Goal: Find specific page/section: Find specific page/section

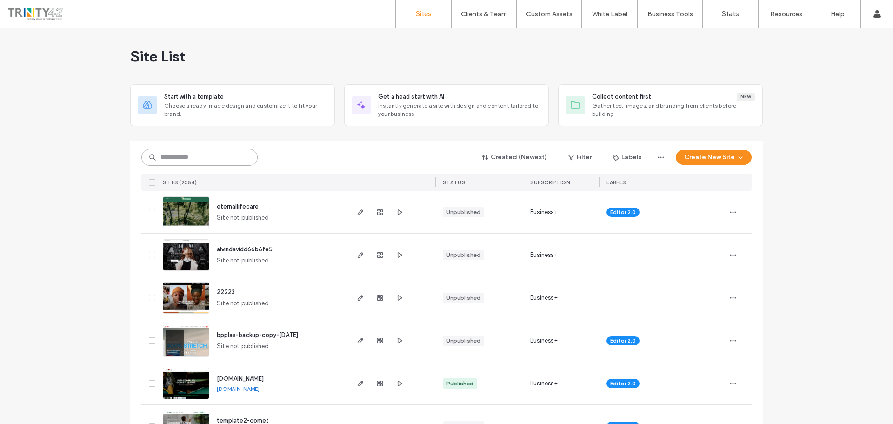
click at [201, 158] on input at bounding box center [199, 157] width 116 height 17
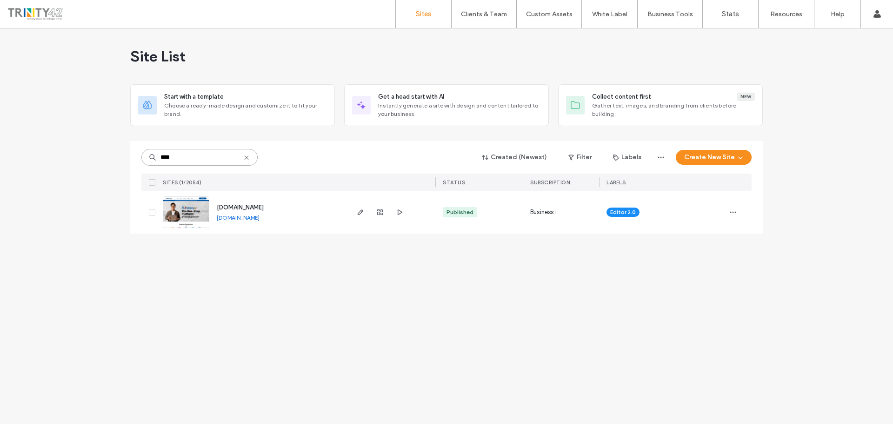
type input "****"
click at [227, 205] on span "[DOMAIN_NAME]" at bounding box center [240, 207] width 47 height 7
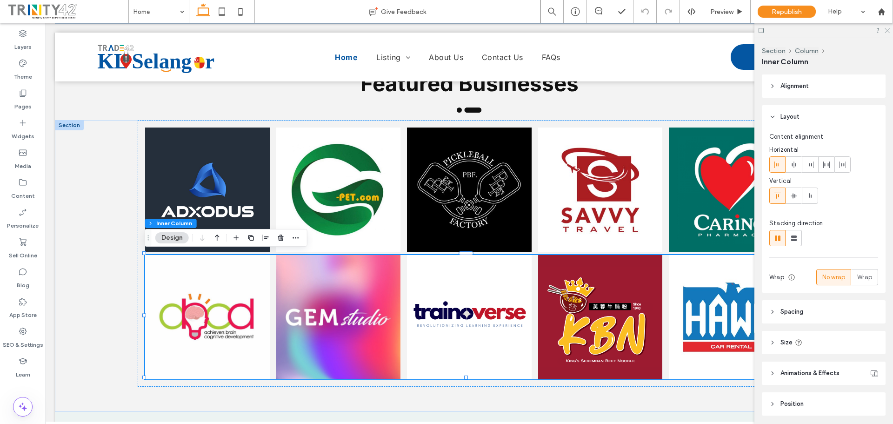
click at [887, 31] on use at bounding box center [887, 30] width 5 height 5
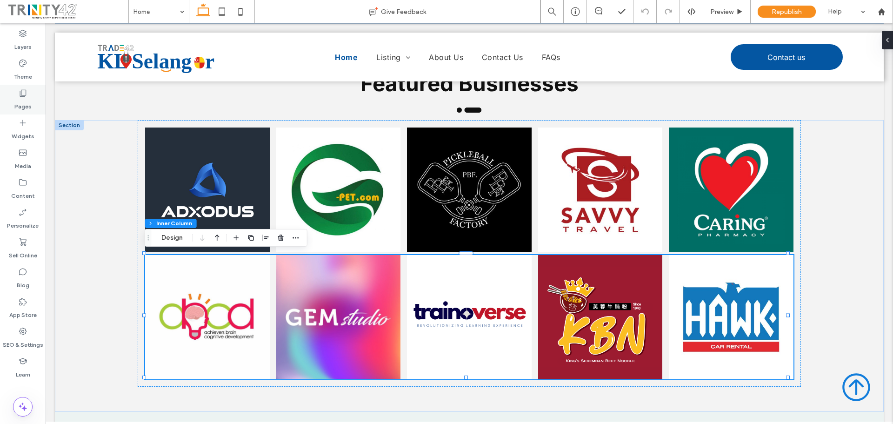
click at [19, 94] on icon at bounding box center [22, 92] width 9 height 9
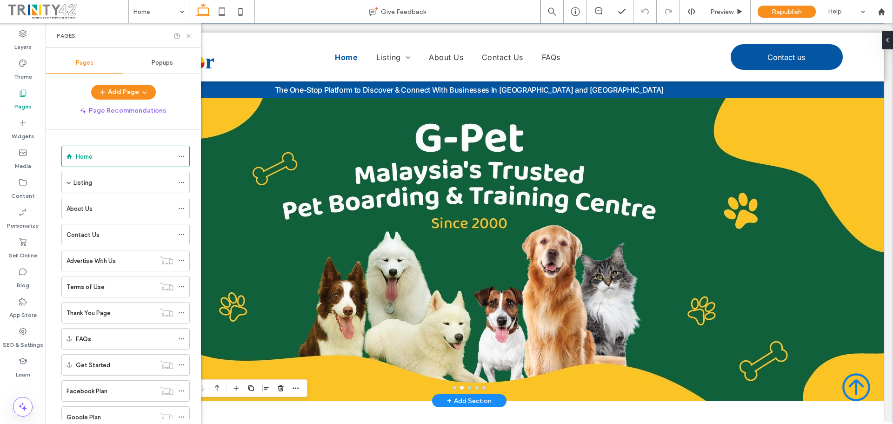
click at [482, 387] on button "go to slide 5" at bounding box center [484, 388] width 4 height 4
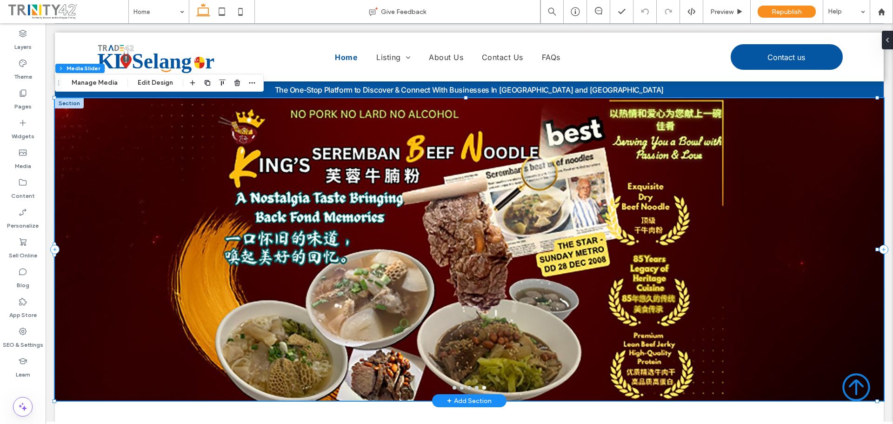
click at [239, 217] on div at bounding box center [469, 255] width 829 height 258
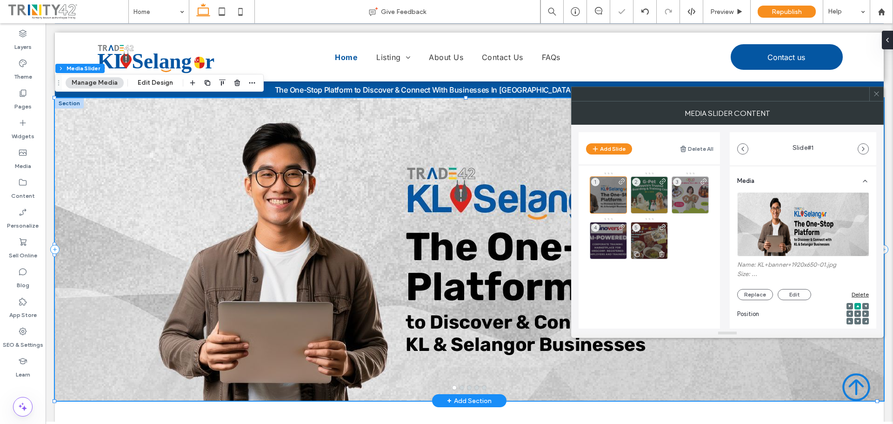
click at [651, 241] on div "5" at bounding box center [649, 240] width 37 height 37
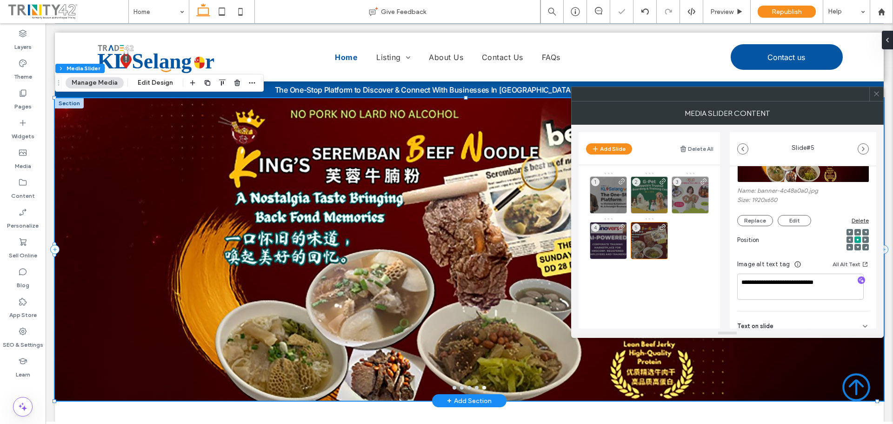
scroll to position [186, 0]
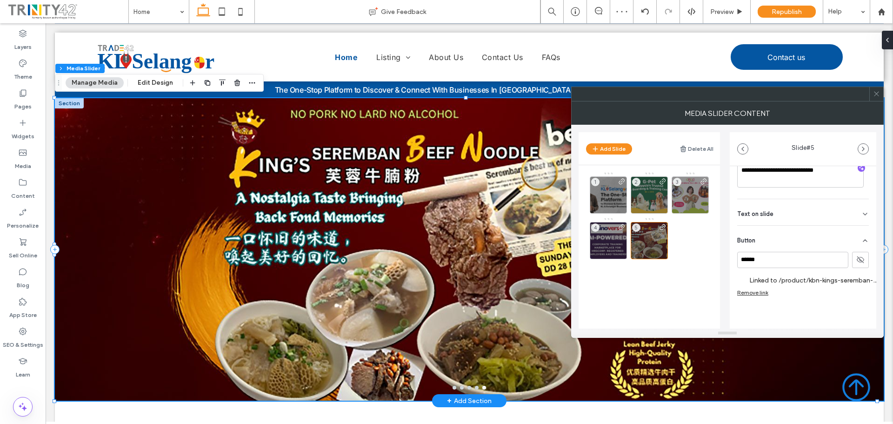
click at [795, 278] on label "Linked to /product/kbn-kings-seremban-beef-noodle" at bounding box center [815, 280] width 132 height 17
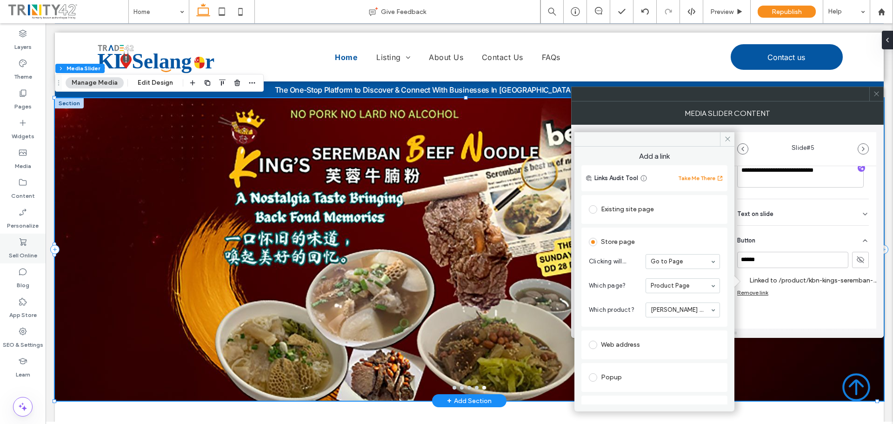
click at [23, 246] on icon at bounding box center [22, 241] width 9 height 9
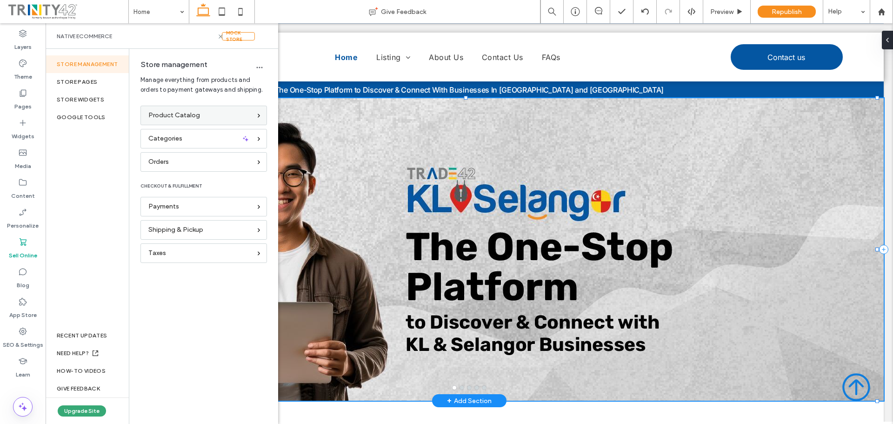
click at [193, 116] on span "Product Catalog" at bounding box center [174, 115] width 52 height 10
